Goal: Book appointment/travel/reservation

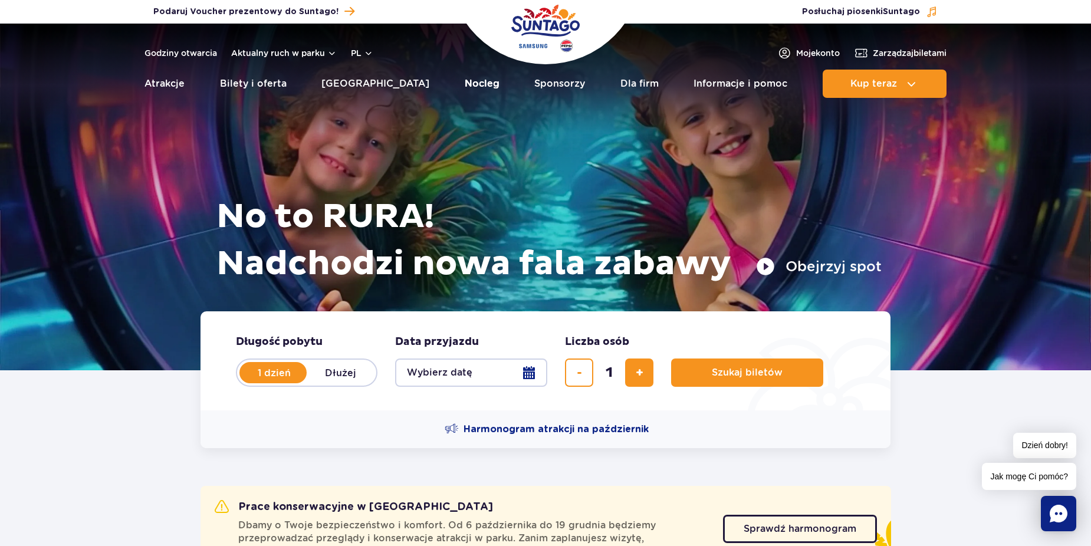
click at [465, 83] on link "Nocleg" at bounding box center [482, 84] width 35 height 28
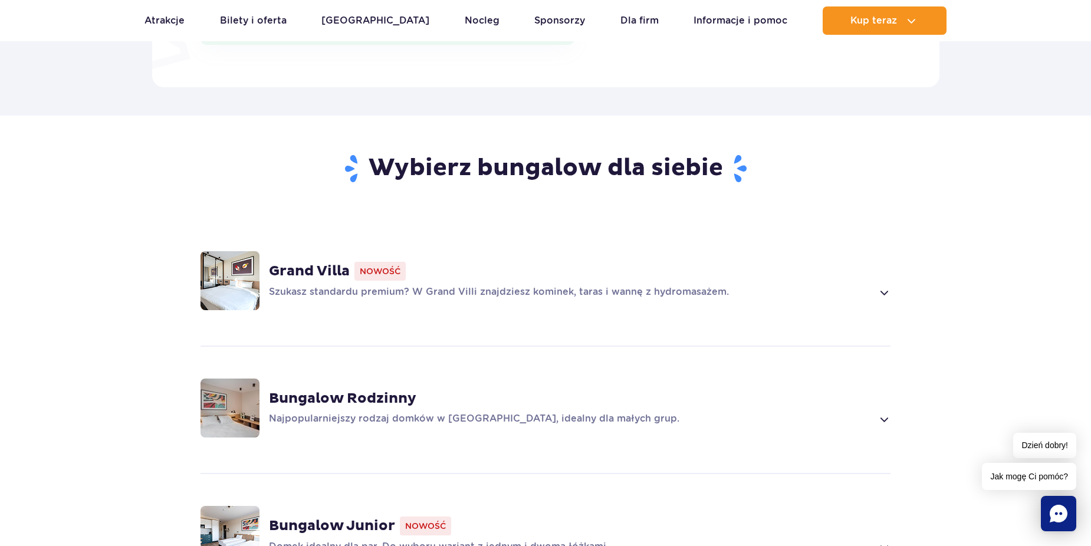
scroll to position [767, 0]
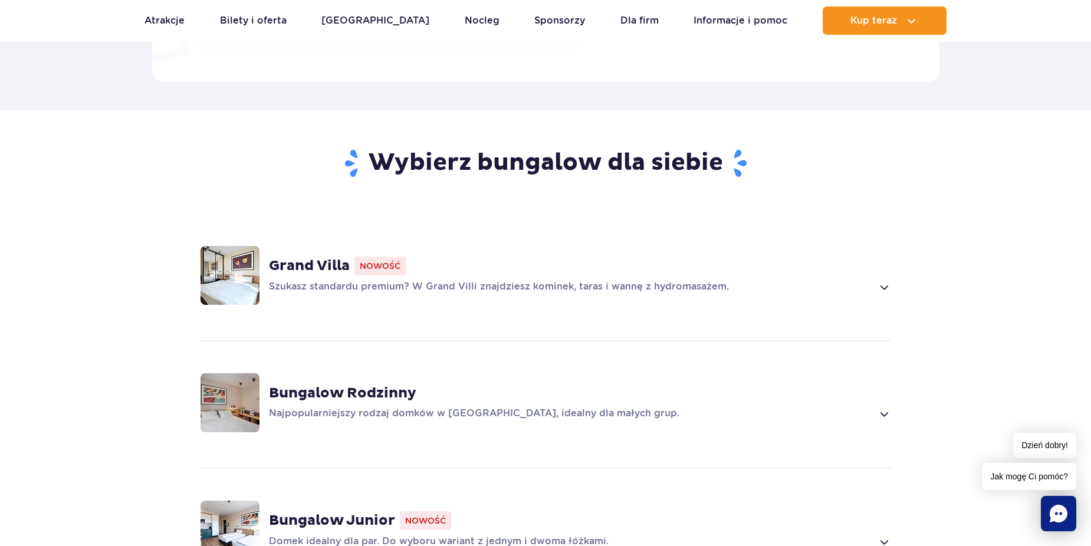
click at [236, 281] on img at bounding box center [230, 275] width 59 height 59
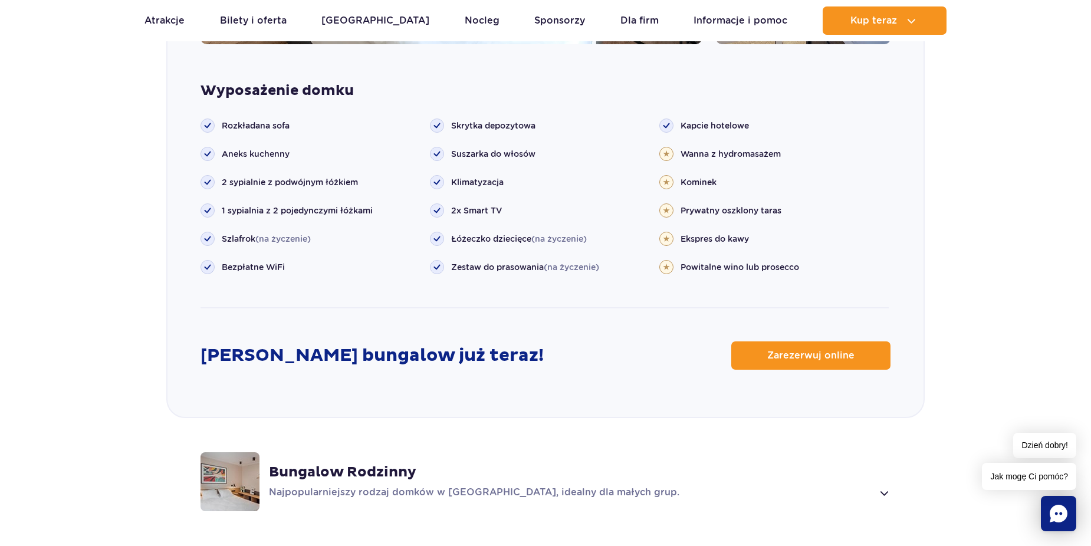
scroll to position [1383, 0]
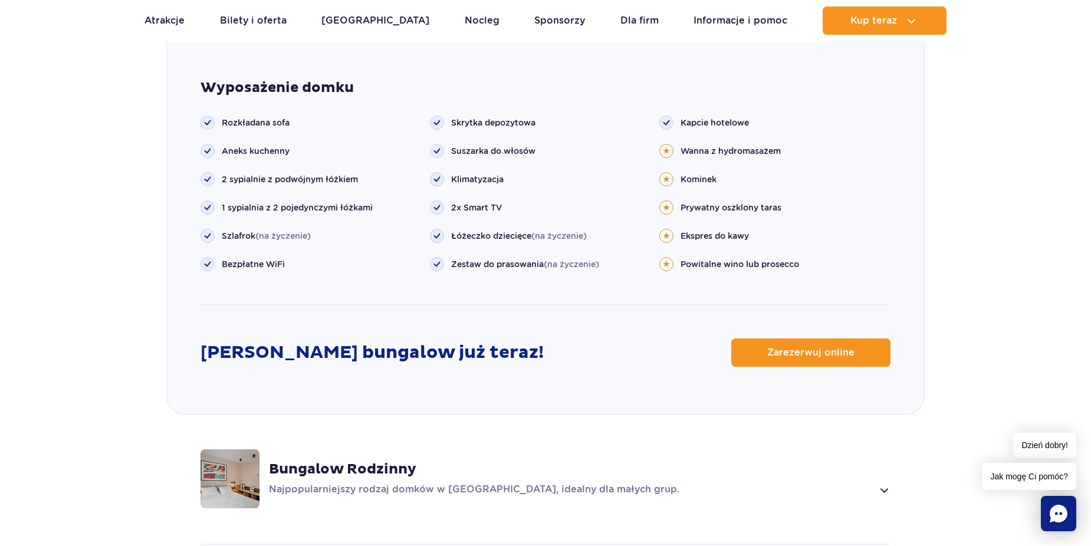
click at [256, 471] on img at bounding box center [230, 478] width 59 height 59
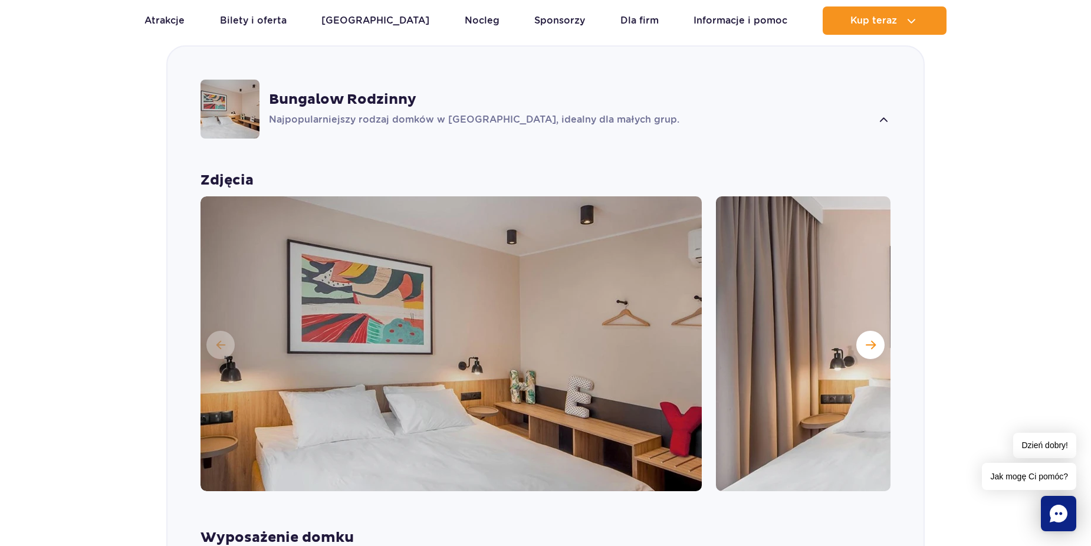
scroll to position [1052, 0]
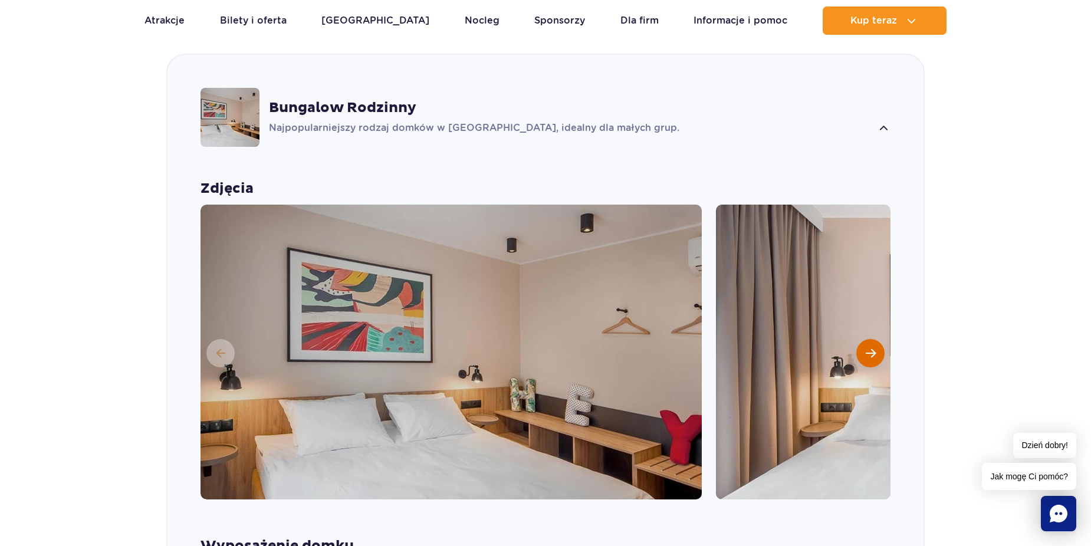
click at [863, 351] on button "Następny slajd" at bounding box center [870, 353] width 28 height 28
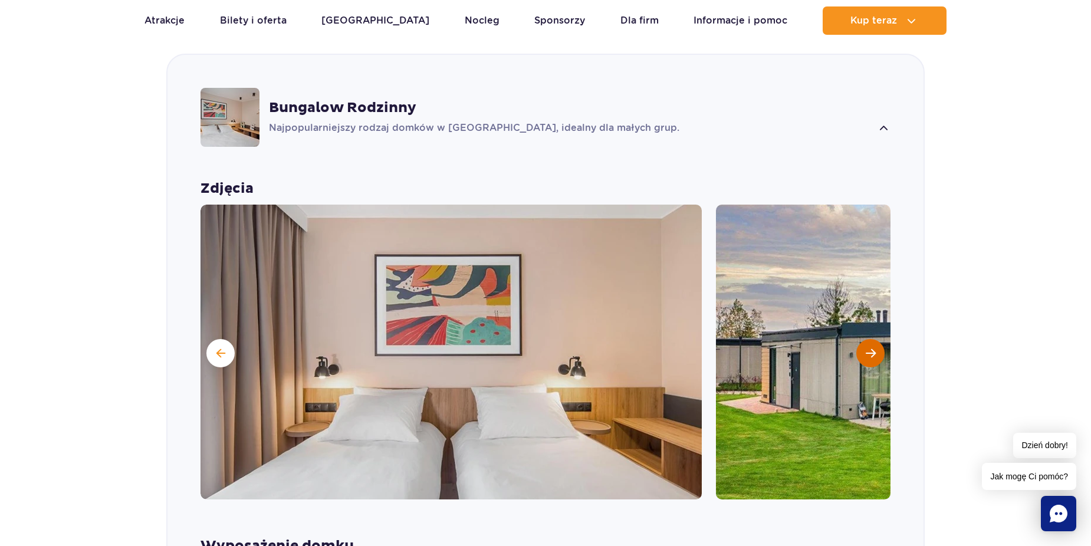
click at [868, 350] on span "Następny slajd" at bounding box center [871, 353] width 10 height 11
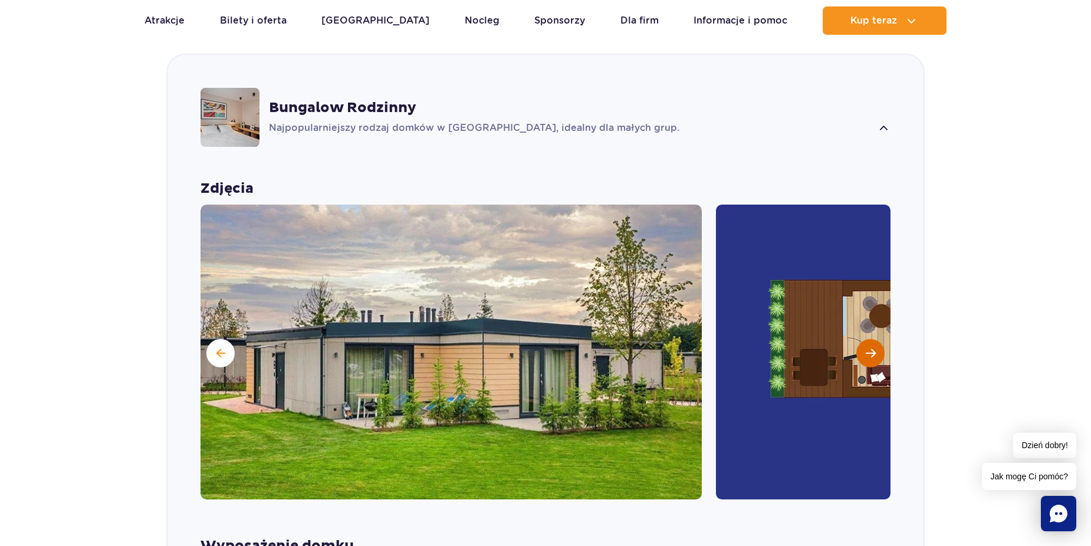
click at [877, 351] on button "Następny slajd" at bounding box center [870, 353] width 28 height 28
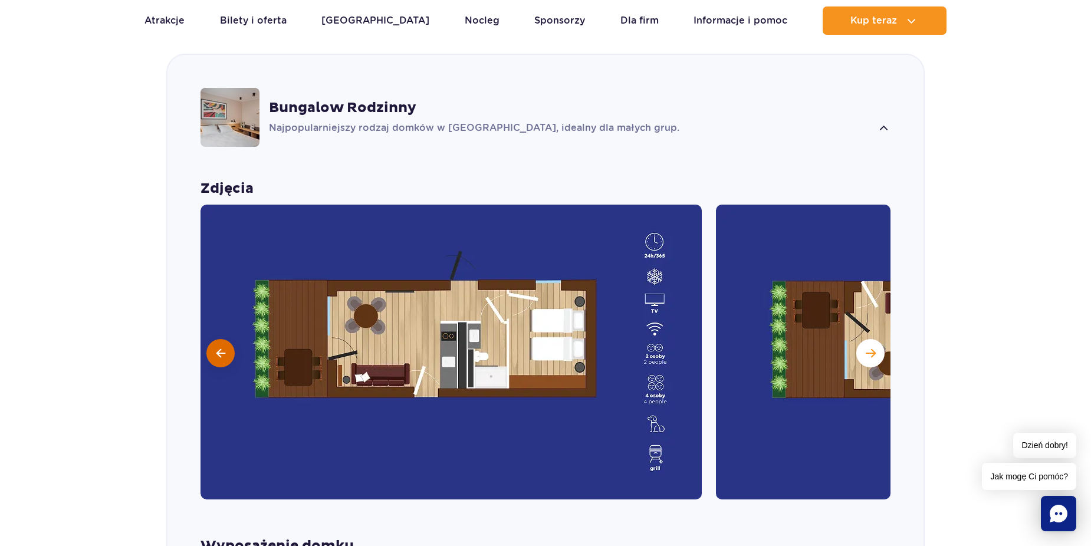
click at [217, 354] on span at bounding box center [220, 353] width 9 height 11
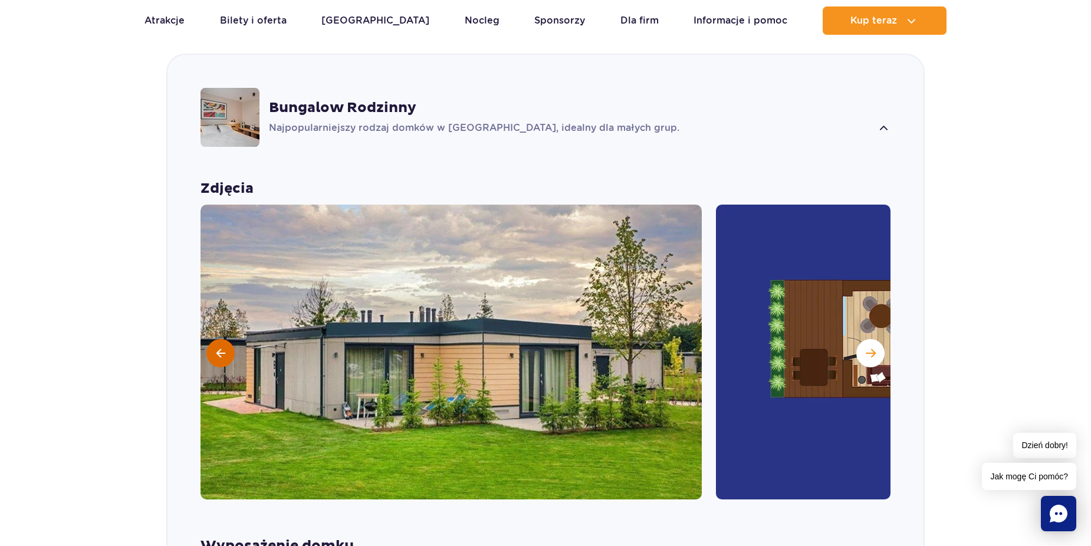
click at [217, 354] on span at bounding box center [220, 353] width 9 height 11
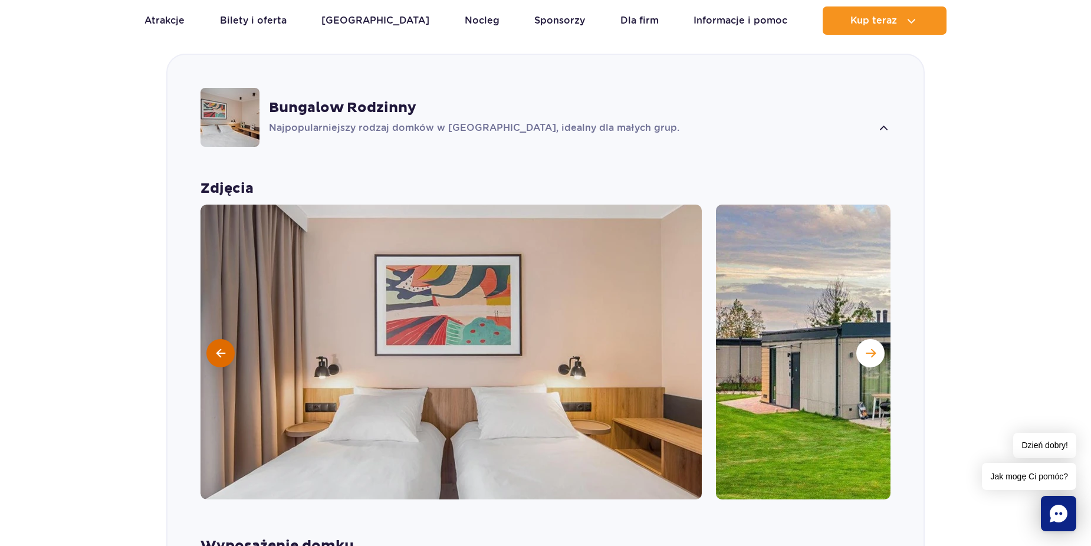
click at [217, 354] on span at bounding box center [220, 353] width 9 height 11
